Goal: Task Accomplishment & Management: Use online tool/utility

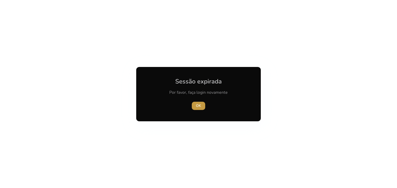
click at [197, 105] on font "OK" at bounding box center [198, 106] width 5 height 5
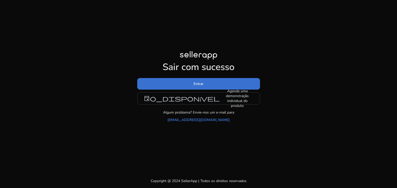
click at [185, 90] on span at bounding box center [198, 84] width 123 height 12
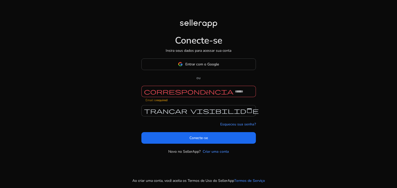
click at [184, 94] on font "correspondência" at bounding box center [189, 91] width 90 height 7
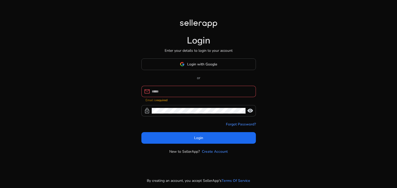
click at [193, 95] on div at bounding box center [202, 91] width 100 height 11
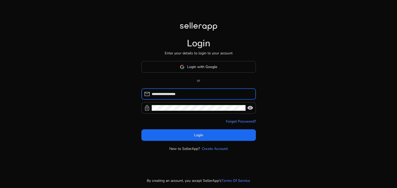
type input "**********"
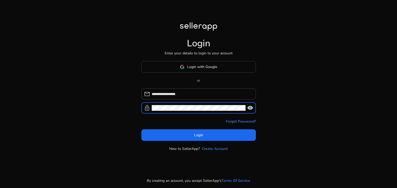
click button "Login" at bounding box center [198, 136] width 114 height 12
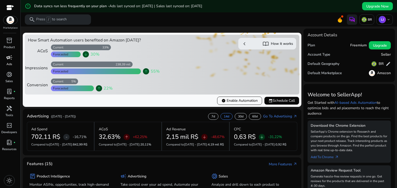
click at [12, 65] on link "campaign Ads" at bounding box center [9, 61] width 18 height 17
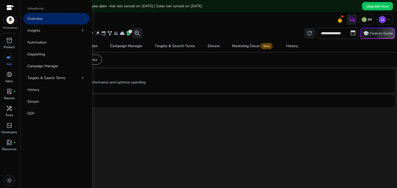
click at [54, 22] on link "Overview" at bounding box center [56, 19] width 66 height 12
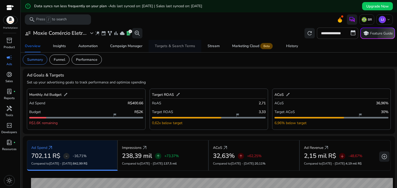
click at [183, 47] on div "Targets & Search Terms" at bounding box center [175, 46] width 40 height 4
